Goal: Task Accomplishment & Management: Manage account settings

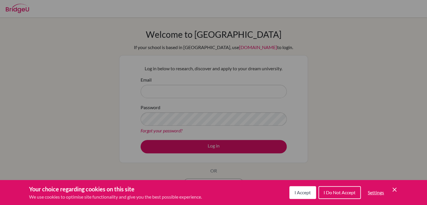
click at [299, 195] on span "I Accept" at bounding box center [303, 193] width 16 height 6
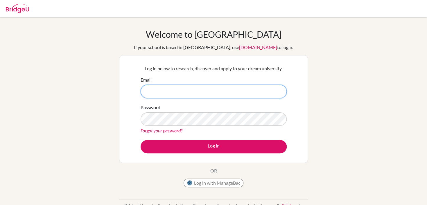
click at [194, 92] on input "Email" at bounding box center [214, 91] width 146 height 13
type input "[EMAIL_ADDRESS][DOMAIN_NAME]"
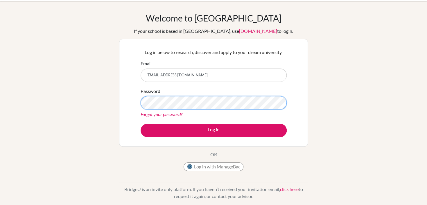
scroll to position [17, 0]
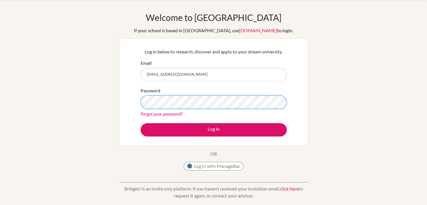
click at [141, 123] on button "Log in" at bounding box center [214, 129] width 146 height 13
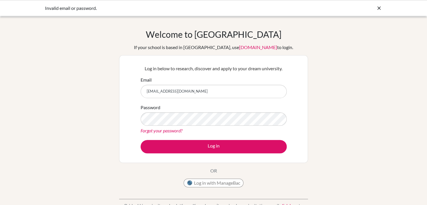
click at [227, 127] on div "Forgot your password?" at bounding box center [214, 130] width 146 height 7
click at [343, 121] on div "Welcome to [GEOGRAPHIC_DATA] If your school is based in [GEOGRAPHIC_DATA], use …" at bounding box center [213, 124] width 427 height 190
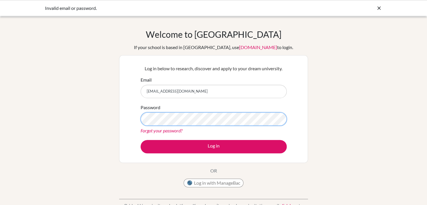
click at [80, 118] on div "Welcome to BridgeU If your school is based in China, use app.bridge-u.com.cn to…" at bounding box center [213, 124] width 427 height 190
click at [141, 140] on button "Log in" at bounding box center [214, 146] width 146 height 13
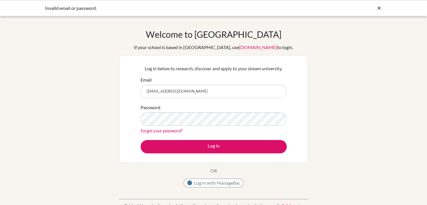
click at [168, 129] on link "Forgot your password?" at bounding box center [162, 131] width 42 height 6
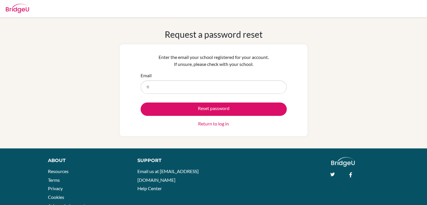
type input "[EMAIL_ADDRESS][DOMAIN_NAME]"
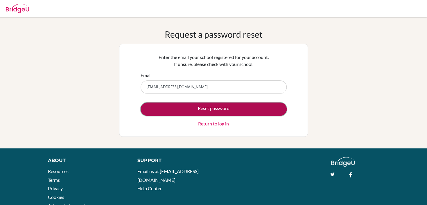
click at [160, 110] on button "Reset password" at bounding box center [214, 109] width 146 height 13
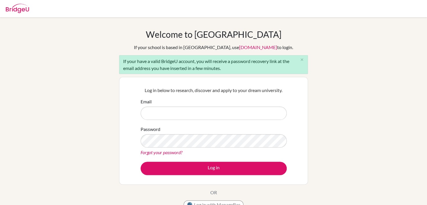
drag, startPoint x: 0, startPoint y: 0, endPoint x: 160, endPoint y: 110, distance: 194.3
click at [160, 110] on input "Email" at bounding box center [214, 113] width 146 height 13
type input "[EMAIL_ADDRESS][DOMAIN_NAME]"
click at [141, 162] on button "Log in" at bounding box center [214, 168] width 146 height 13
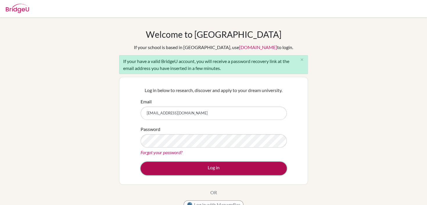
click at [195, 173] on button "Log in" at bounding box center [214, 168] width 146 height 13
